Goal: Task Accomplishment & Management: Manage account settings

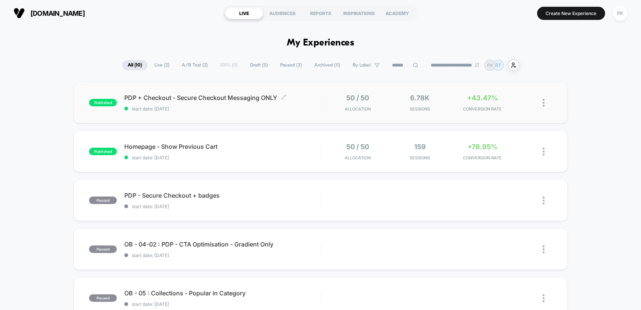
click at [218, 97] on span "PDP + Checkout - Secure Checkout Messaging ONLY Click to edit experience details" at bounding box center [222, 98] width 196 height 8
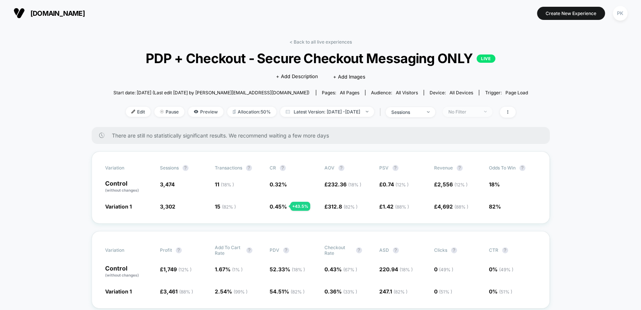
click at [489, 115] on span "No Filter" at bounding box center [468, 112] width 50 height 10
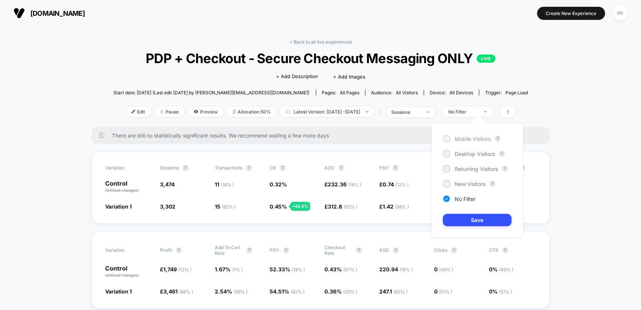
click at [479, 140] on span "Mobile Visitors" at bounding box center [473, 139] width 36 height 6
click at [484, 222] on button "Save" at bounding box center [477, 220] width 69 height 12
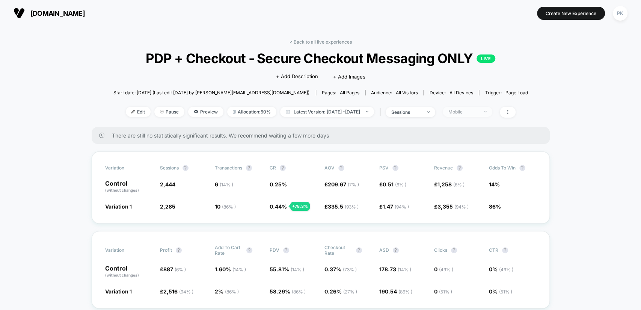
click at [469, 107] on span "Mobile" at bounding box center [468, 112] width 50 height 10
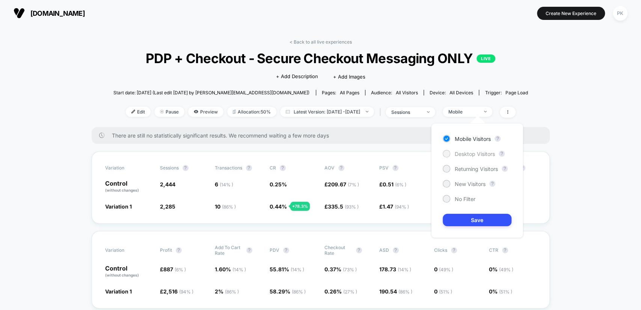
click at [466, 154] on span "Desktop Visitors" at bounding box center [475, 154] width 40 height 6
click at [480, 217] on button "Save" at bounding box center [477, 220] width 69 height 12
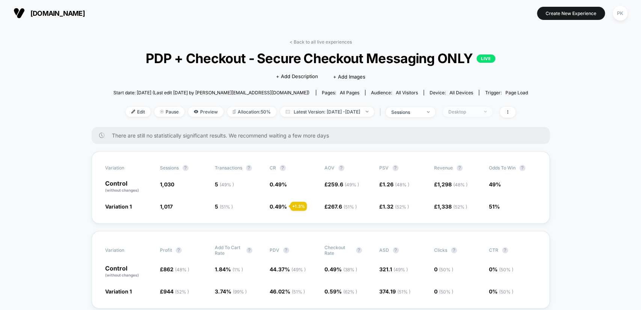
click at [484, 112] on div at bounding box center [481, 112] width 6 height 0
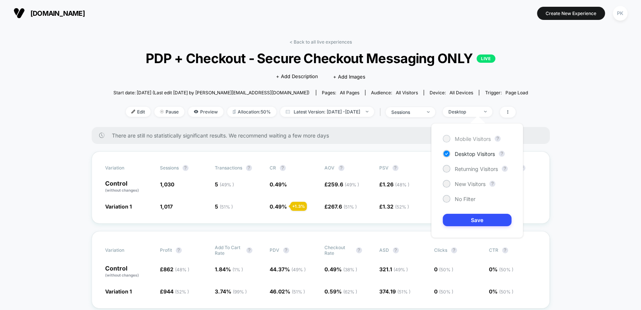
click at [480, 135] on div "Mobile Visitors" at bounding box center [467, 139] width 48 height 8
click at [487, 221] on button "Save" at bounding box center [477, 220] width 69 height 12
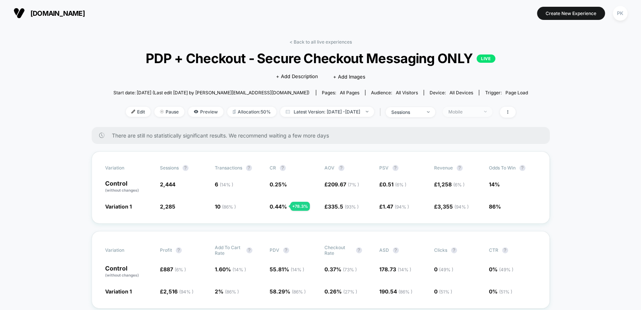
click at [478, 109] on div "Mobile" at bounding box center [463, 112] width 30 height 6
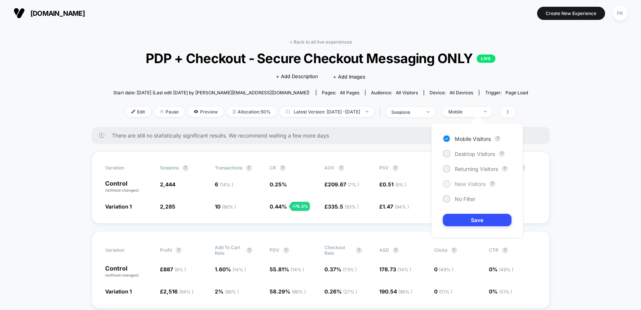
click at [471, 180] on div "New Visitors" at bounding box center [464, 184] width 43 height 8
click at [481, 221] on button "Save" at bounding box center [477, 220] width 69 height 12
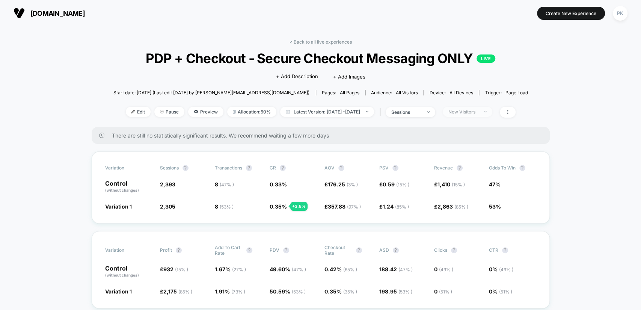
click at [478, 109] on div "New Visitors" at bounding box center [463, 112] width 30 height 6
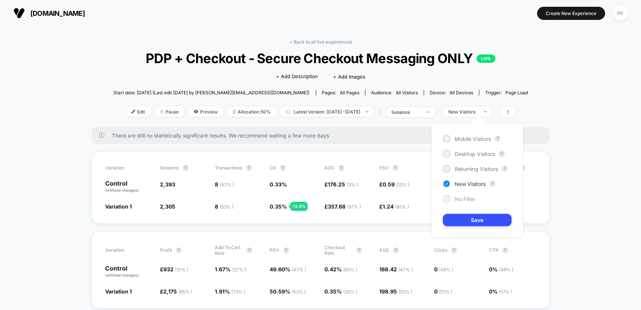
click at [470, 196] on span "No Filter" at bounding box center [465, 199] width 21 height 6
click at [483, 224] on button "Save" at bounding box center [477, 220] width 69 height 12
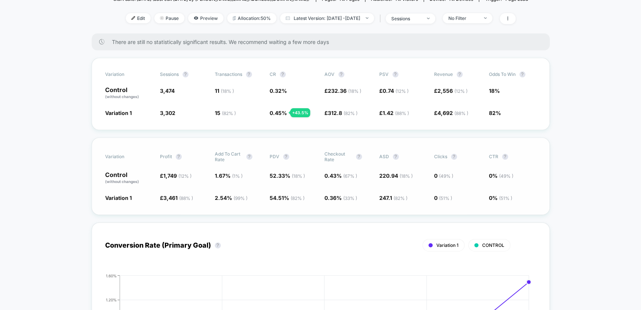
scroll to position [97, 0]
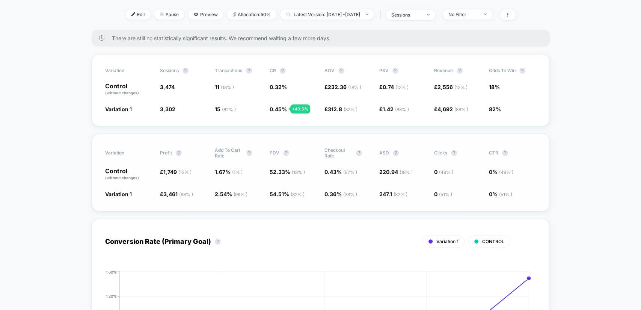
click at [428, 138] on div "Variation Profit ? Add To Cart Rate ? PDV ? Checkout Rate ? ASD ? Clicks ? CTR …" at bounding box center [321, 172] width 458 height 77
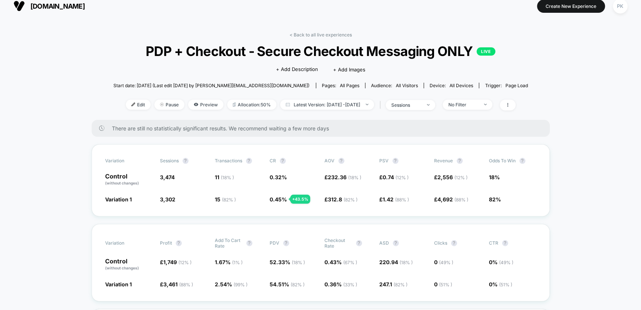
scroll to position [0, 0]
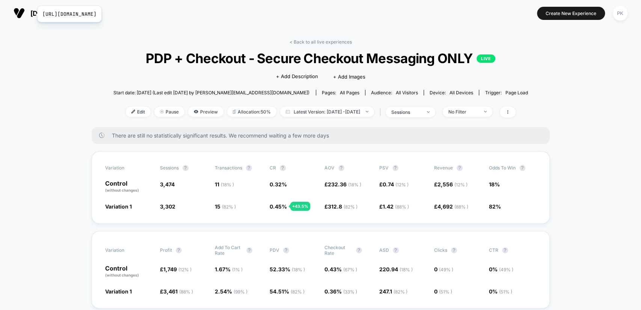
click at [33, 14] on span "[DOMAIN_NAME]" at bounding box center [57, 13] width 54 height 8
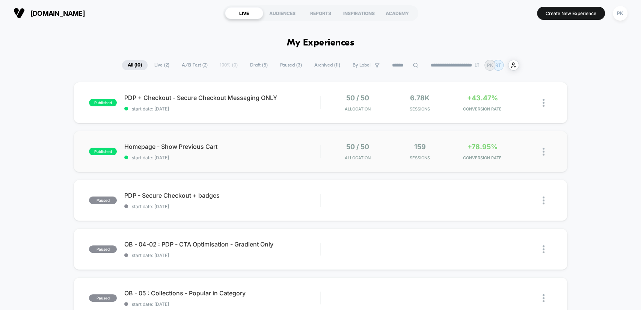
click at [182, 141] on div "published Homepage - Show Previous Cart start date: [DATE] 50 / 50 Allocation 1…" at bounding box center [321, 151] width 494 height 41
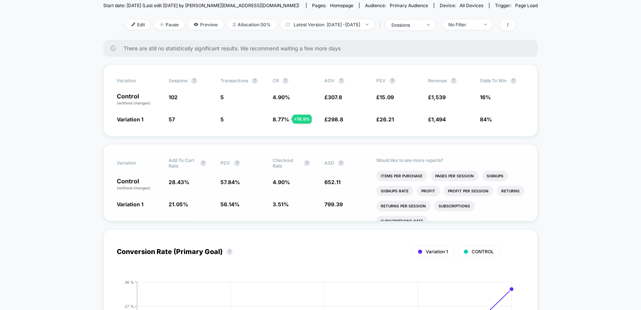
scroll to position [97, 0]
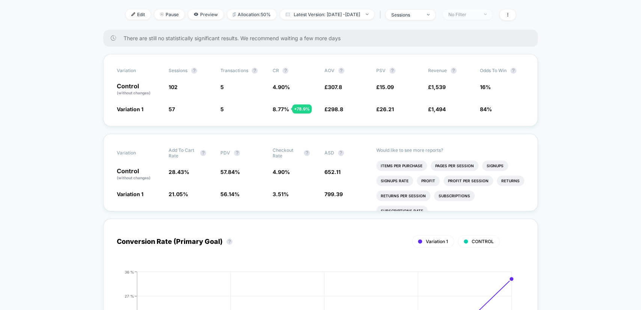
click at [478, 12] on div "No Filter" at bounding box center [463, 15] width 30 height 6
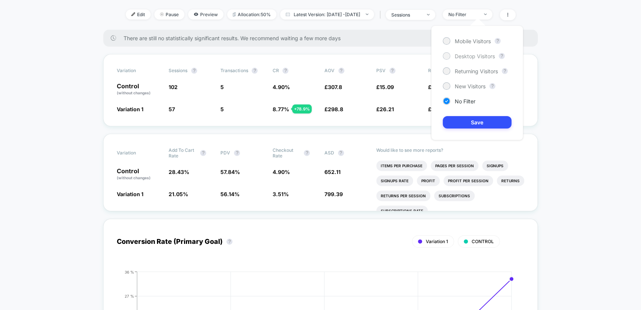
click at [477, 53] on span "Desktop Visitors" at bounding box center [475, 56] width 40 height 6
click at [467, 120] on button "Save" at bounding box center [477, 122] width 69 height 12
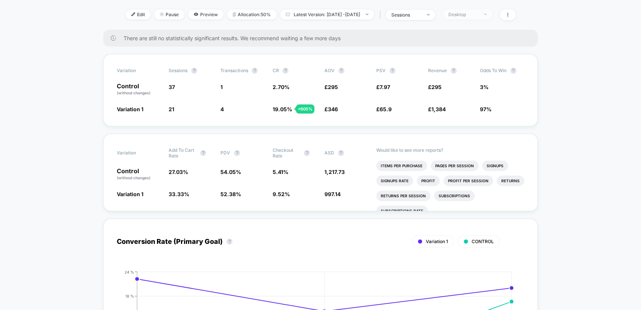
click at [477, 12] on div "Desktop" at bounding box center [463, 15] width 30 height 6
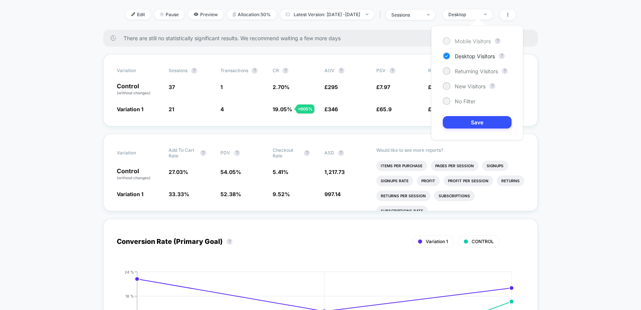
click at [473, 37] on div "Mobile Visitors" at bounding box center [467, 41] width 48 height 8
click at [480, 126] on button "Save" at bounding box center [477, 122] width 69 height 12
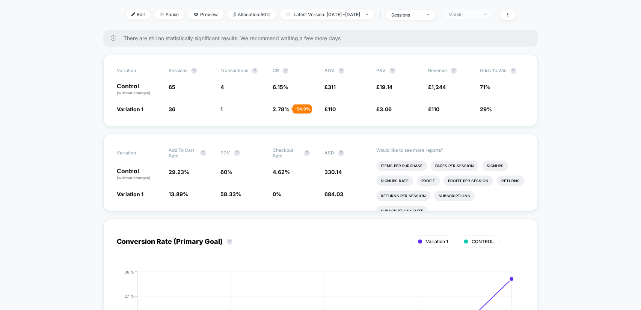
click at [492, 15] on span "Mobile" at bounding box center [468, 14] width 50 height 10
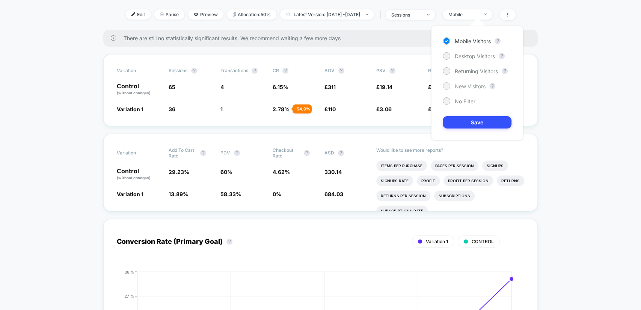
click at [477, 83] on span "New Visitors" at bounding box center [470, 86] width 31 height 6
click at [485, 117] on button "Save" at bounding box center [477, 122] width 69 height 12
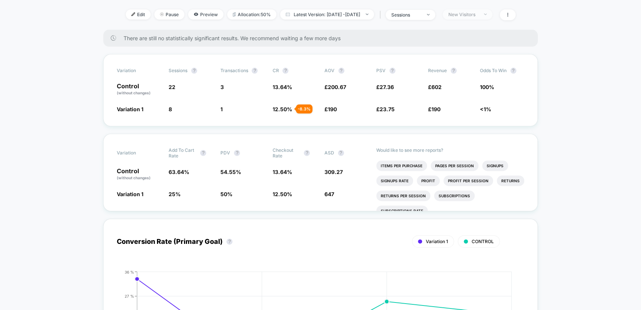
click at [478, 13] on div "New Visitors" at bounding box center [463, 15] width 30 height 6
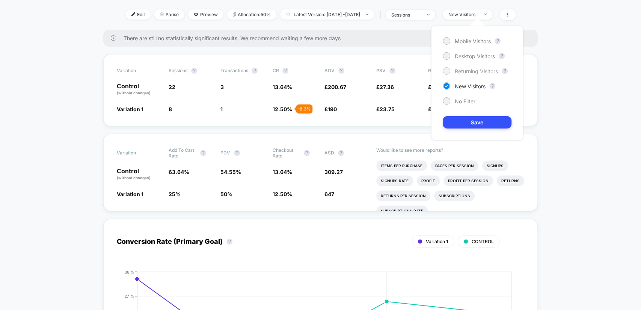
click at [481, 71] on span "Returning Visitors" at bounding box center [476, 71] width 43 height 6
click at [484, 117] on button "Save" at bounding box center [477, 122] width 69 height 12
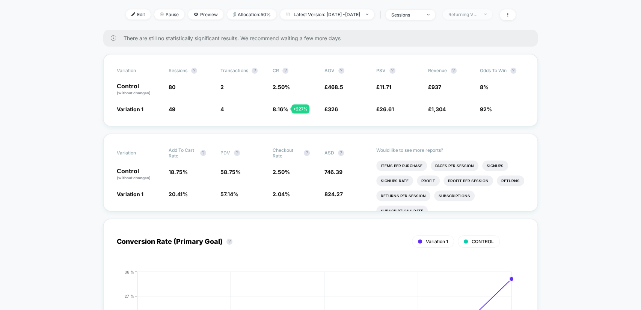
click at [476, 12] on div "Returning Visitors" at bounding box center [463, 15] width 30 height 6
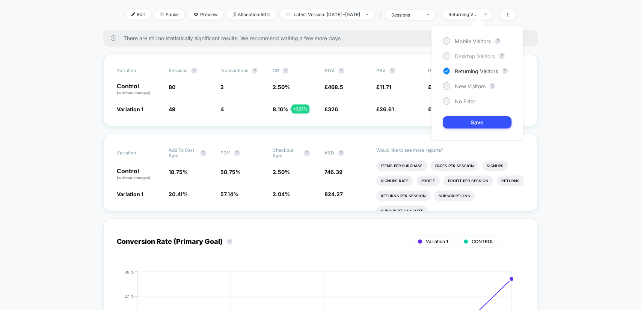
click at [468, 53] on span "Desktop Visitors" at bounding box center [475, 56] width 40 height 6
click at [489, 121] on button "Save" at bounding box center [477, 122] width 69 height 12
